Goal: Task Accomplishment & Management: Use online tool/utility

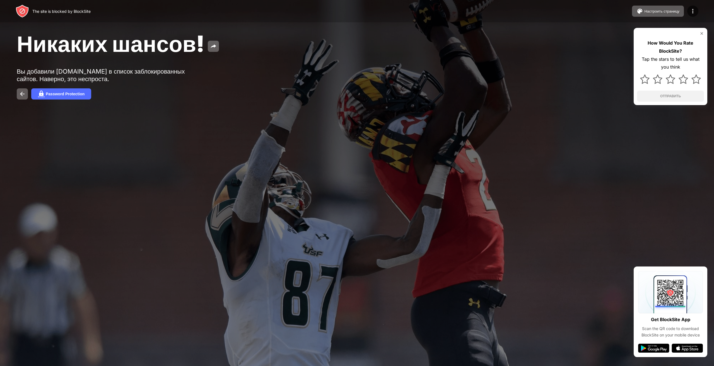
drag, startPoint x: 49, startPoint y: 71, endPoint x: 106, endPoint y: 74, distance: 57.5
click at [104, 74] on div "Вы добавили my.games в список заблокированных сайтов. Наверно, это неспроста." at bounding box center [103, 75] width 172 height 15
drag, startPoint x: 68, startPoint y: 71, endPoint x: 147, endPoint y: 79, distance: 79.0
click at [120, 69] on div "Вы добавили my.games в список заблокированных сайтов. Наверно, это неспроста." at bounding box center [103, 75] width 172 height 15
